Goal: Transaction & Acquisition: Download file/media

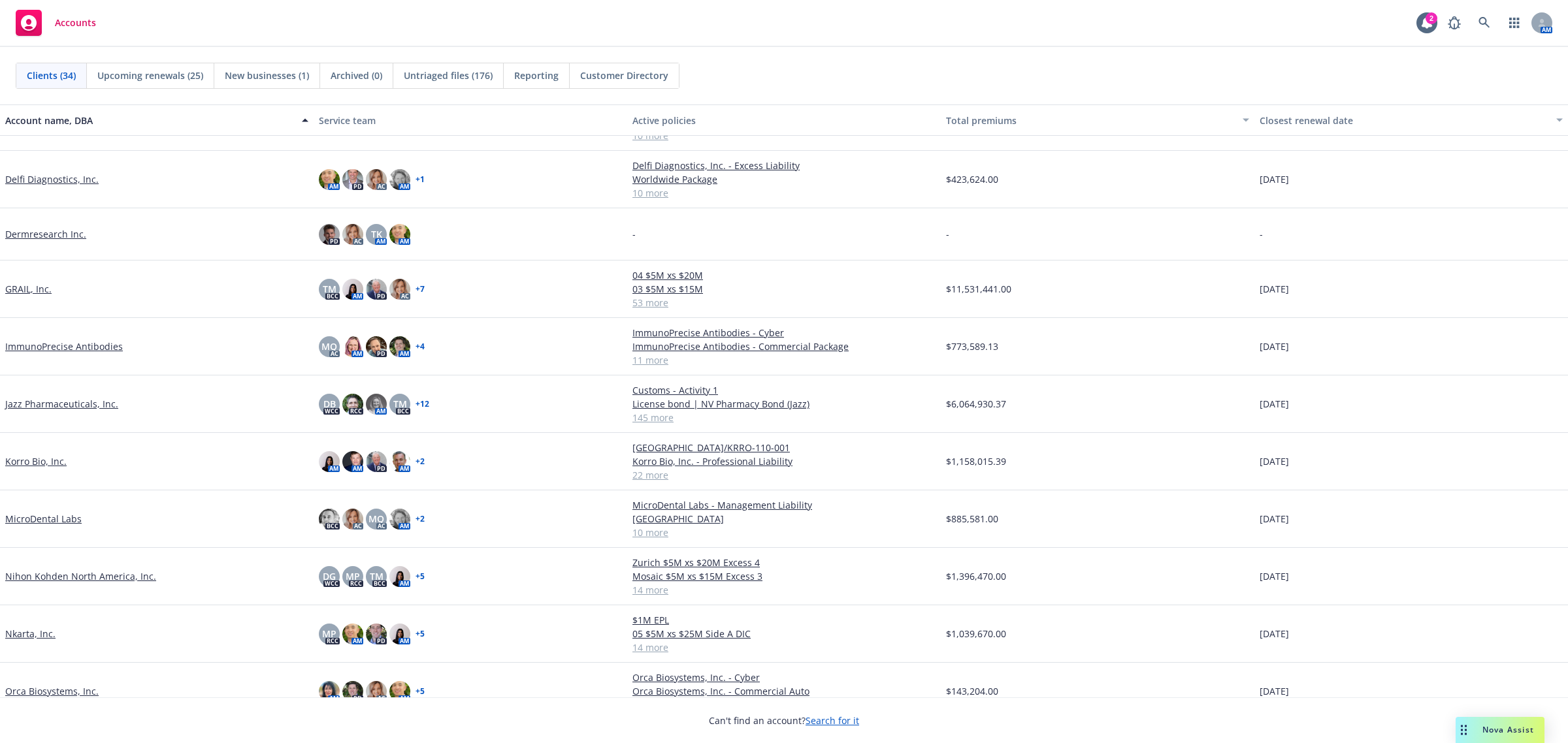
scroll to position [490, 0]
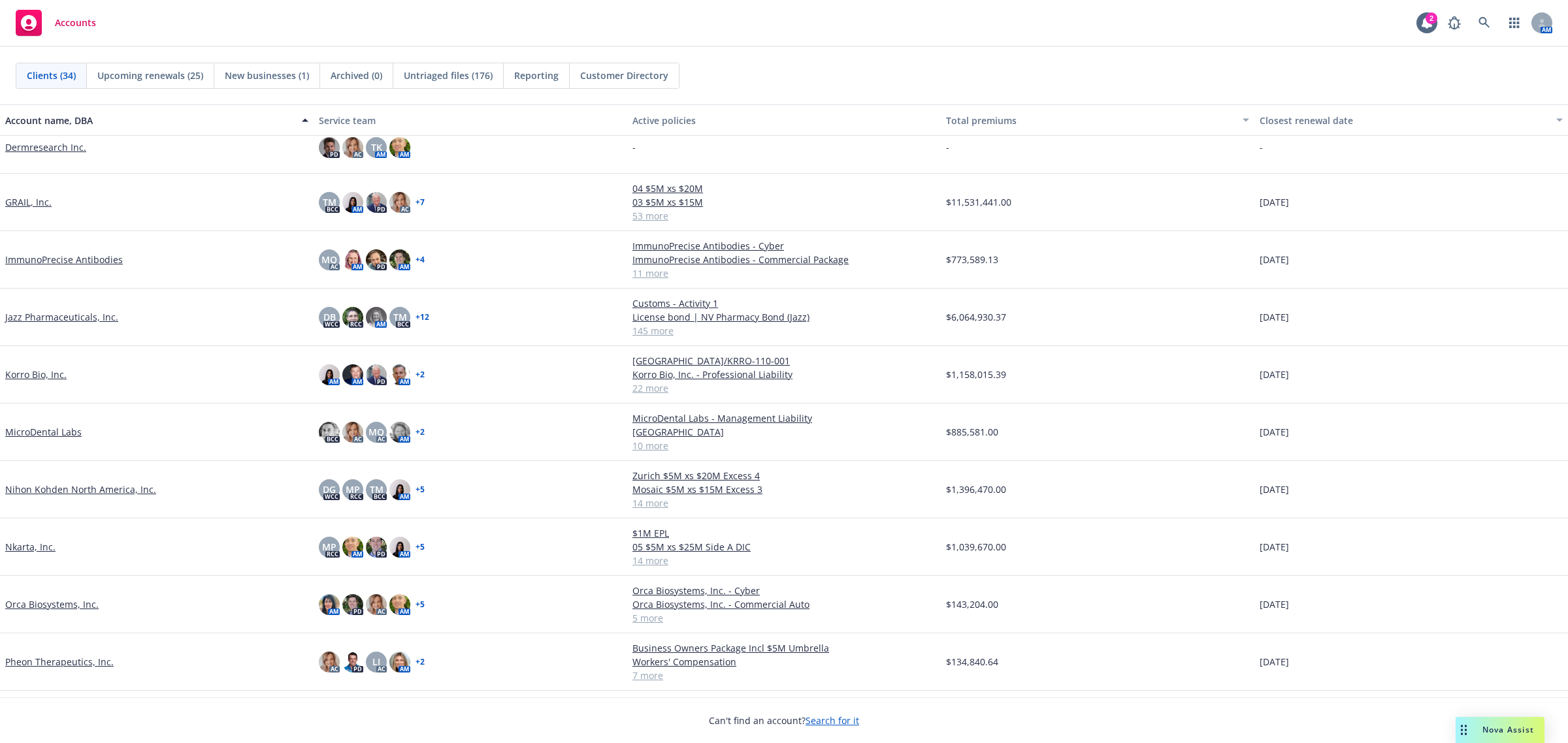
click at [30, 197] on link "GRAIL, Inc." at bounding box center [28, 202] width 46 height 14
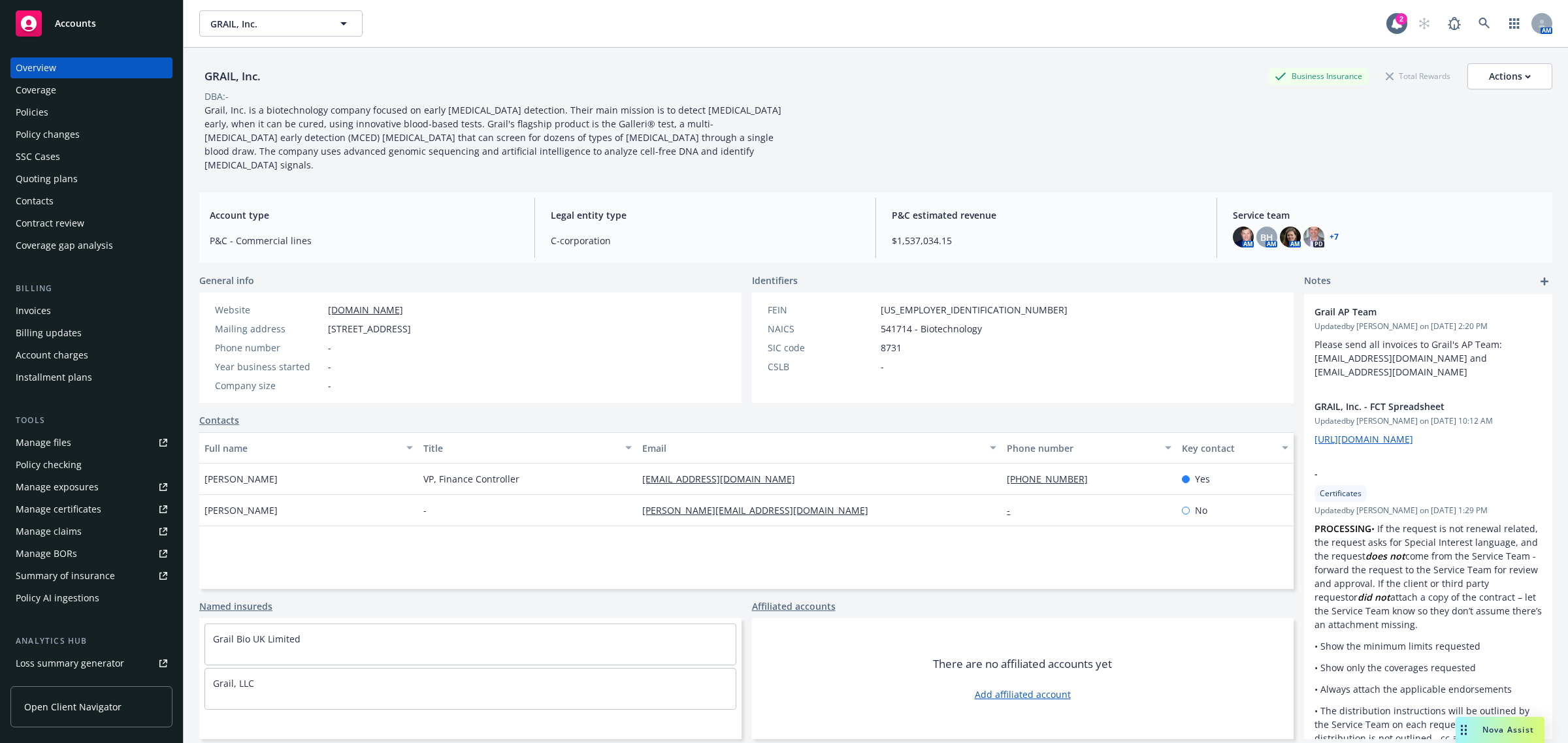
click at [59, 511] on div "Manage certificates" at bounding box center [58, 509] width 86 height 21
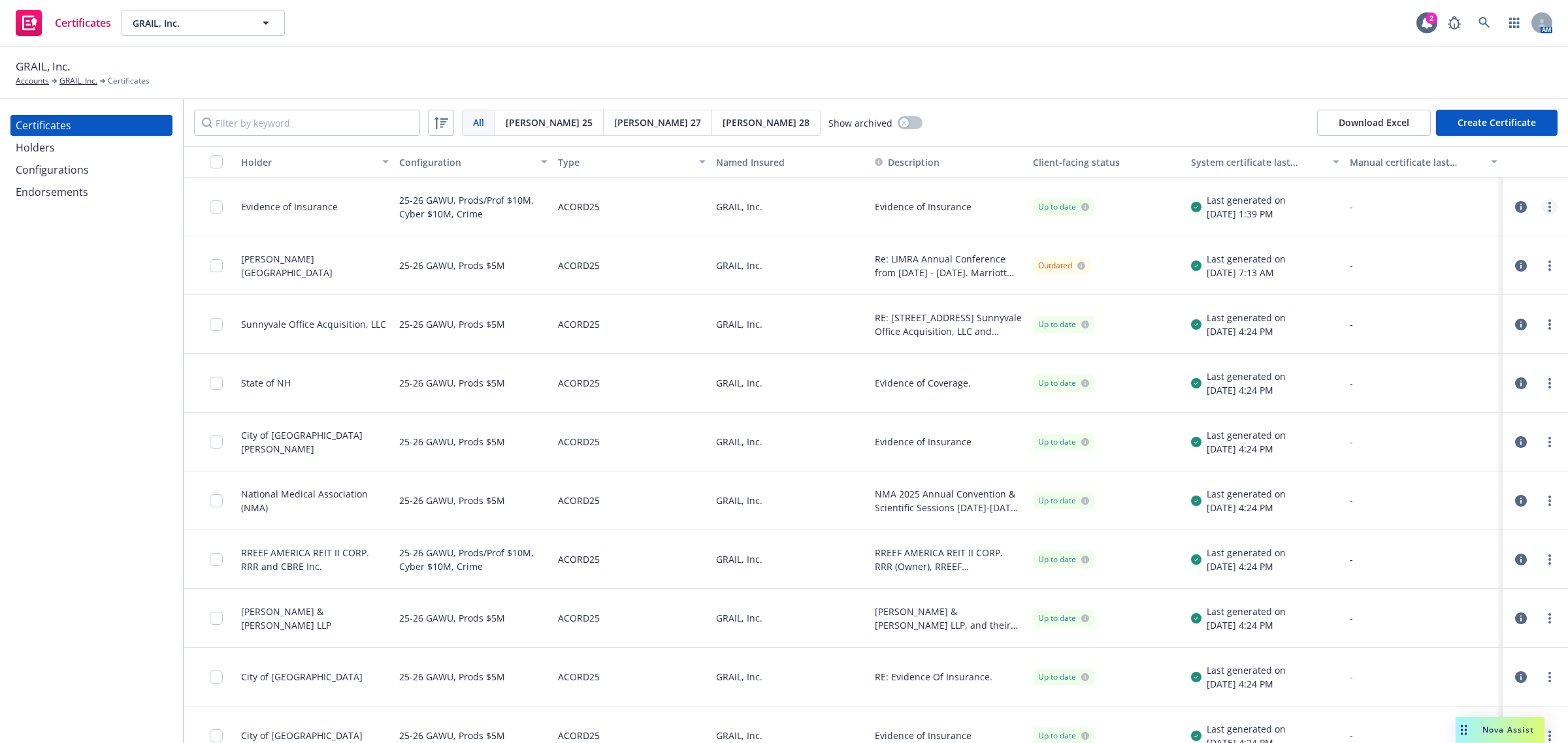
click at [1542, 209] on link "more" at bounding box center [1549, 206] width 15 height 15
click at [1407, 390] on link "Download uneditable generated certificate" at bounding box center [1440, 390] width 209 height 26
click at [1542, 212] on div at bounding box center [1549, 206] width 15 height 15
click at [1542, 206] on link "more" at bounding box center [1549, 206] width 15 height 15
click at [1436, 392] on link "Download uneditable generated certificate" at bounding box center [1440, 390] width 209 height 26
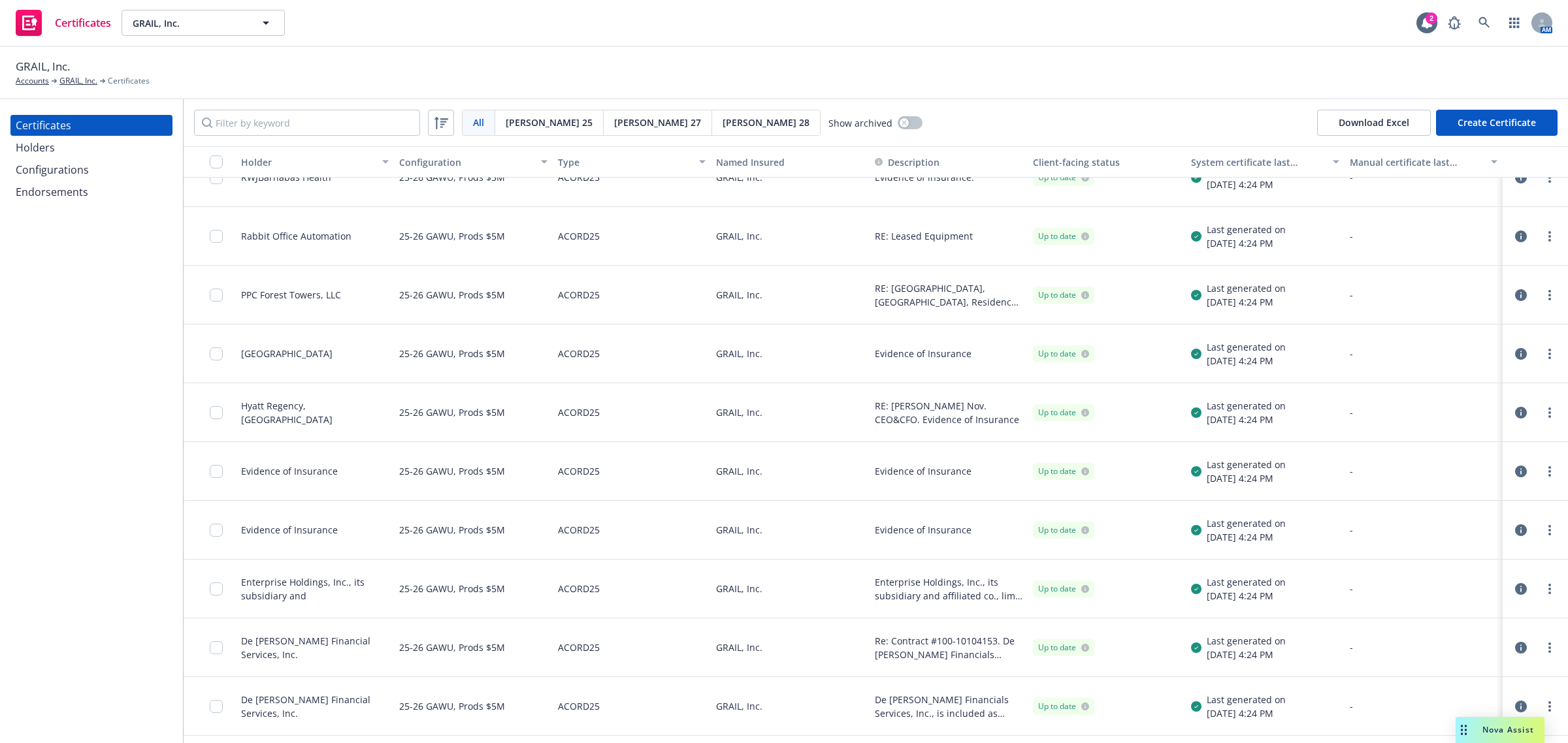
scroll to position [1225, 0]
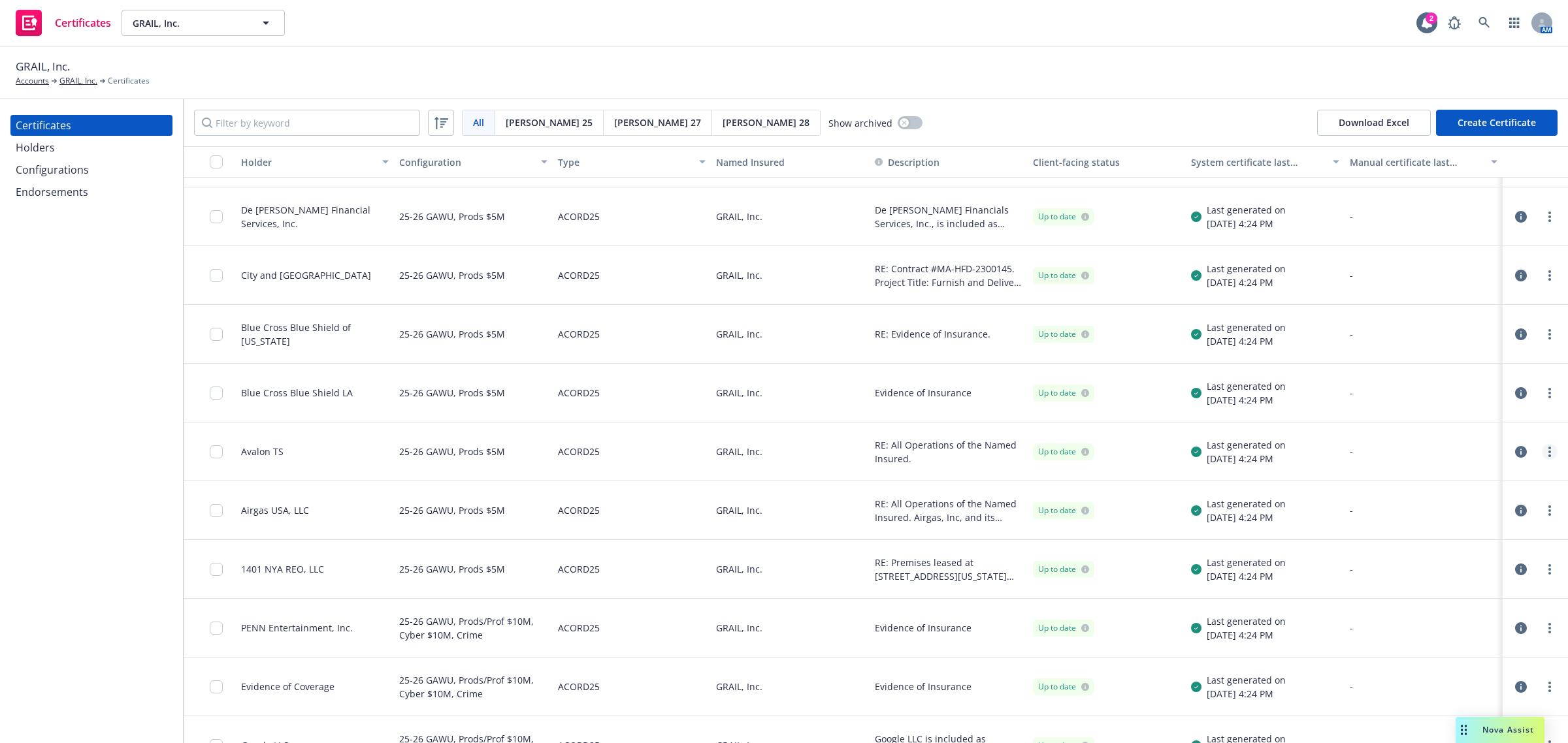
click at [1548, 454] on icon "more" at bounding box center [1549, 452] width 3 height 11
click at [1436, 637] on link "Download uneditable generated certificate" at bounding box center [1440, 634] width 209 height 26
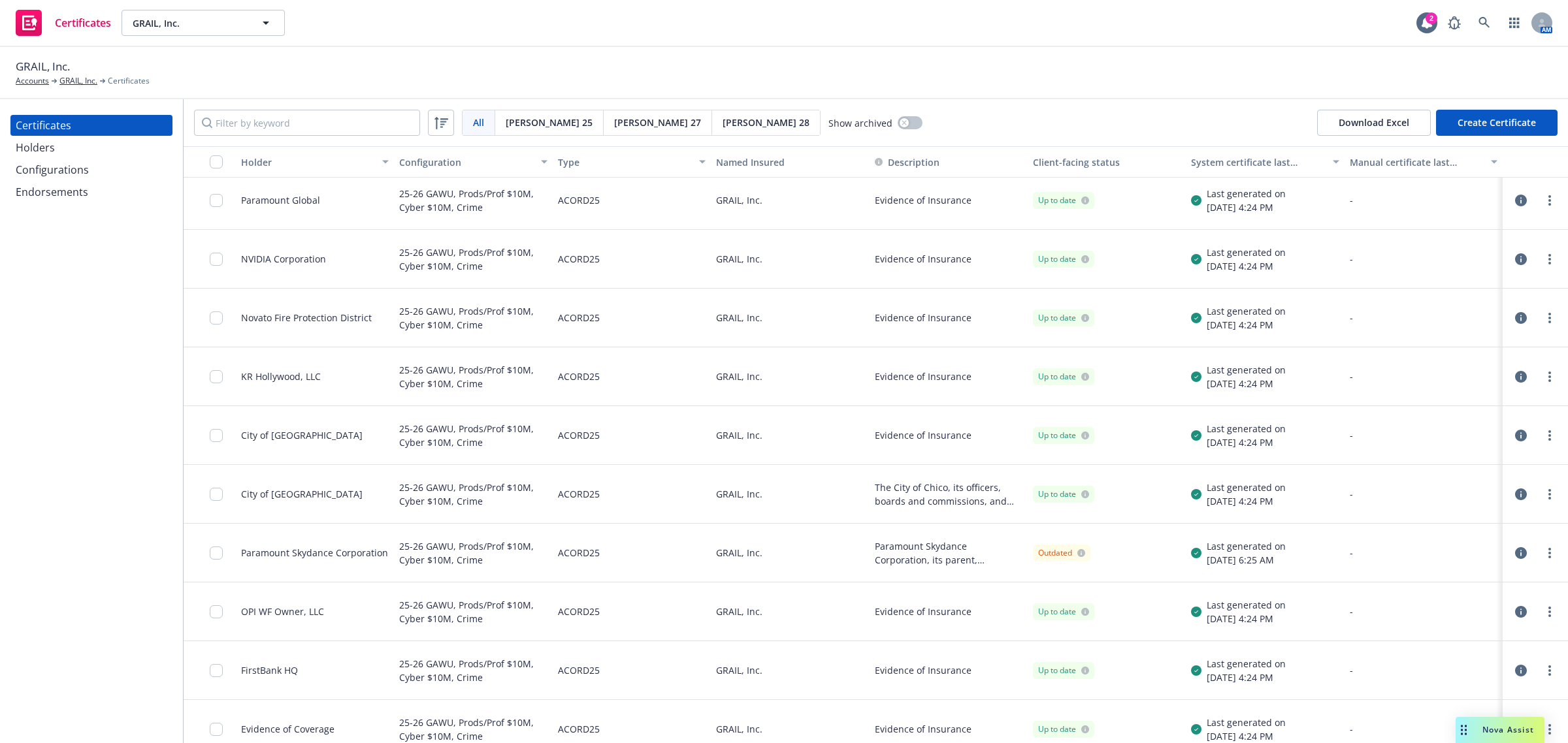
scroll to position [3783, 0]
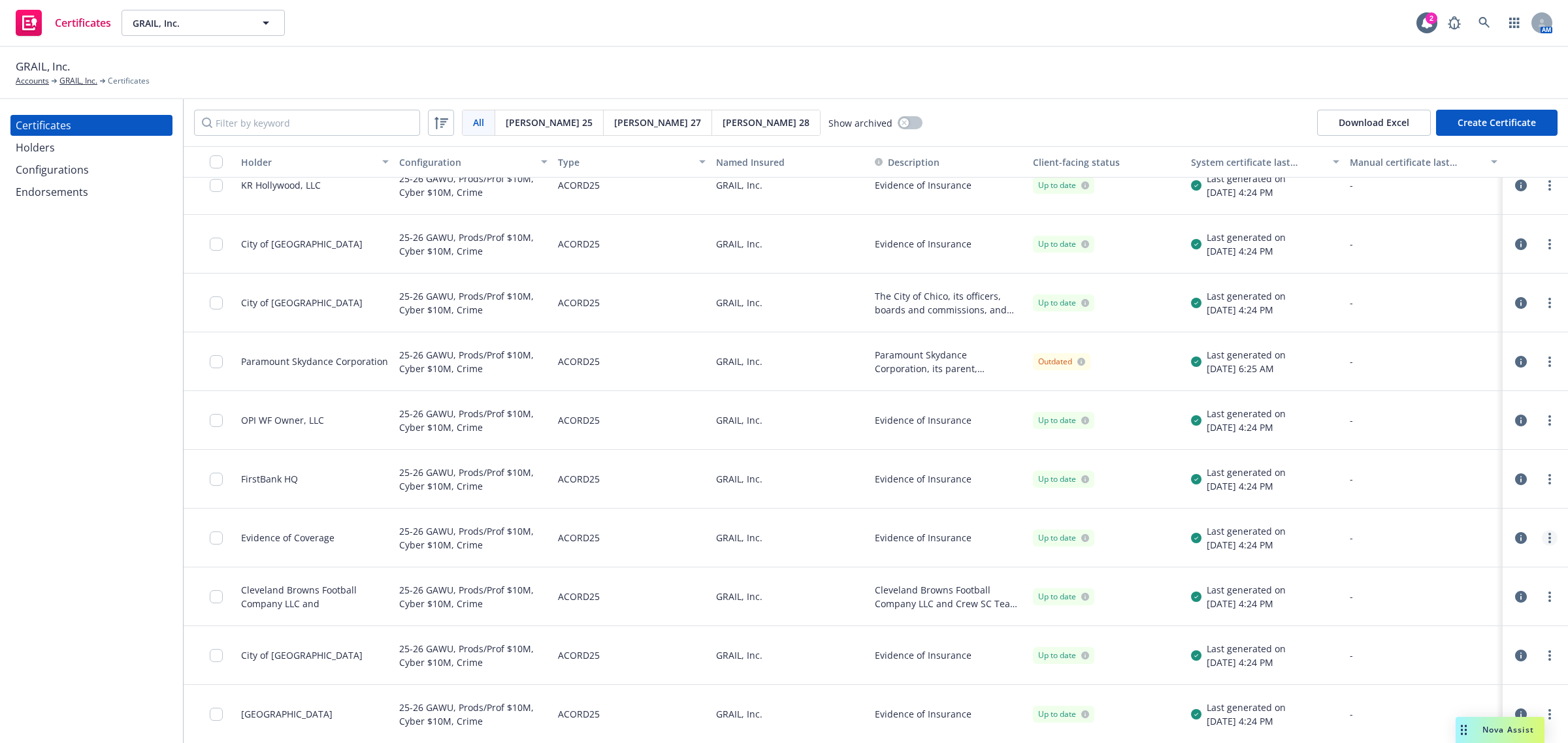
click at [1548, 533] on icon "more" at bounding box center [1549, 538] width 3 height 11
click at [1425, 470] on link "Download uneditable generated certificate" at bounding box center [1453, 470] width 209 height 26
